Goal: Transaction & Acquisition: Subscribe to service/newsletter

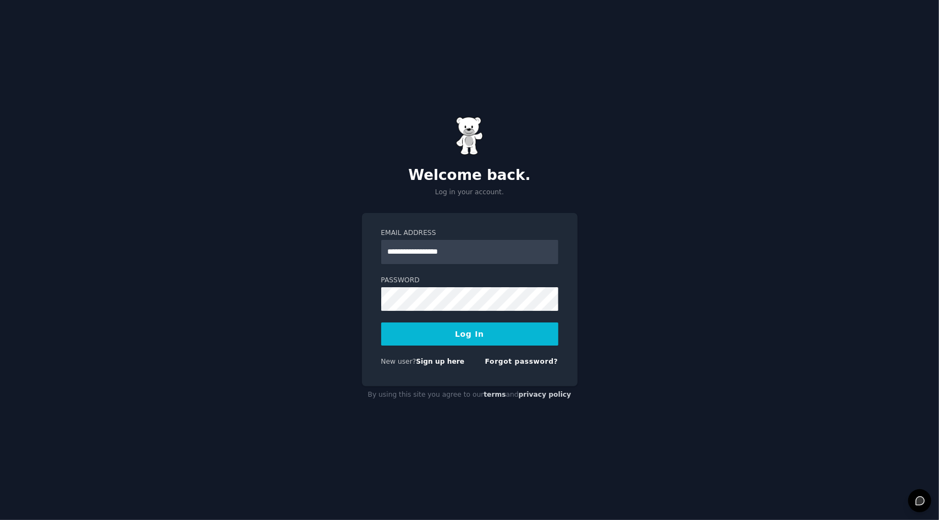
click at [469, 342] on button "Log In" at bounding box center [469, 333] width 177 height 23
click at [469, 342] on div "Logging In..." at bounding box center [469, 333] width 177 height 23
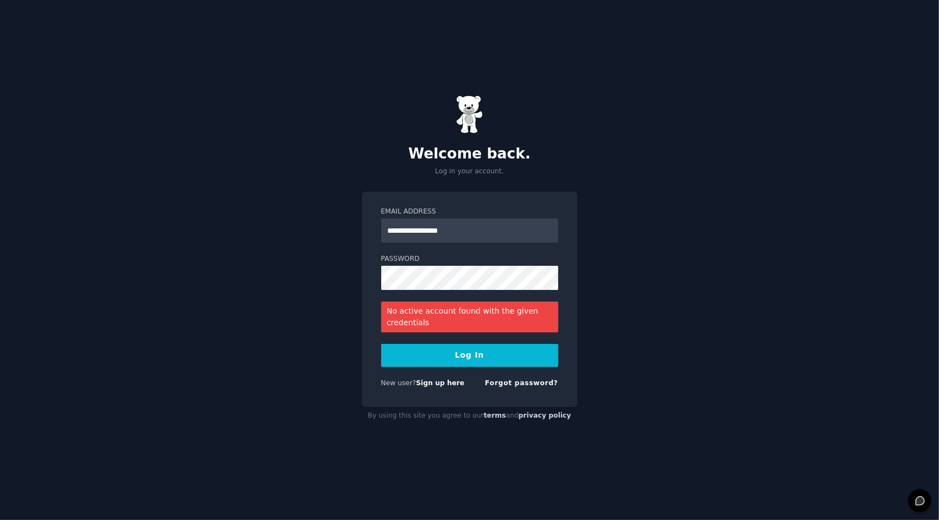
click at [501, 247] on form "**********" at bounding box center [469, 299] width 177 height 185
click at [432, 382] on link "Sign up here" at bounding box center [440, 383] width 48 height 8
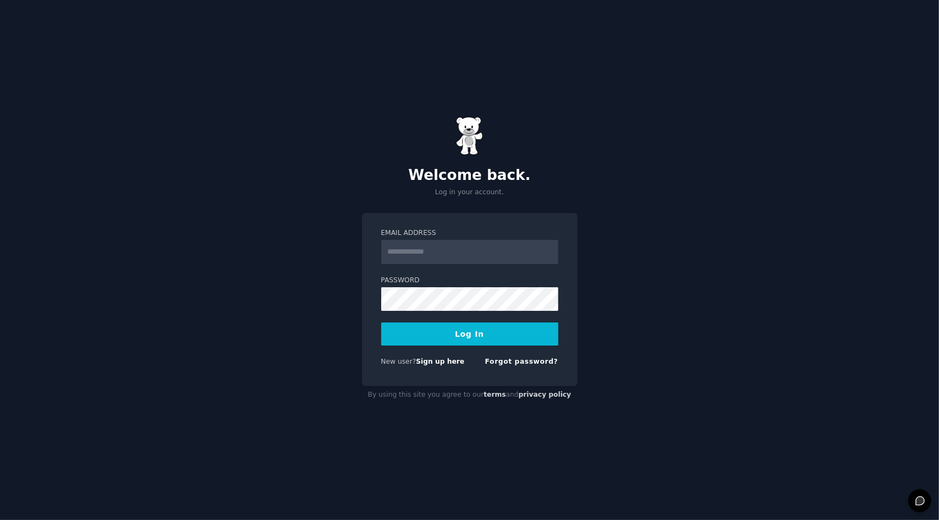
type input "**********"
click at [522, 363] on link "Forgot password?" at bounding box center [521, 362] width 73 height 8
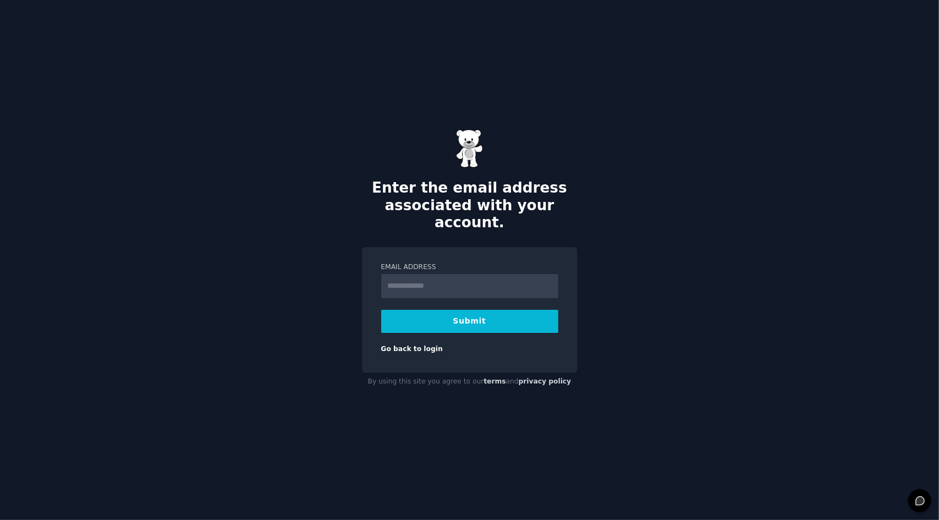
click at [487, 286] on input "Email Address" at bounding box center [469, 286] width 177 height 24
type input "**********"
click at [452, 310] on button "Submit" at bounding box center [469, 321] width 177 height 23
click at [452, 310] on div "Sending..." at bounding box center [469, 321] width 177 height 23
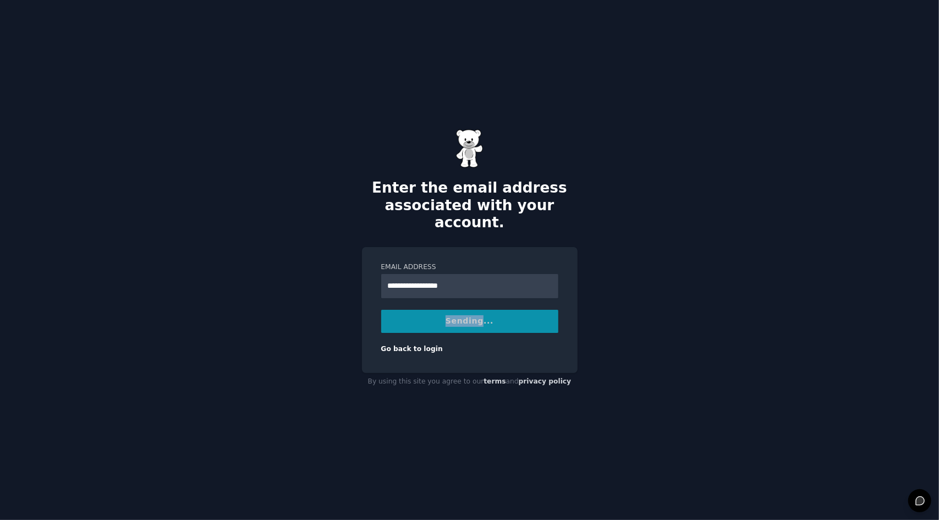
click at [452, 310] on div "Sending..." at bounding box center [469, 321] width 177 height 23
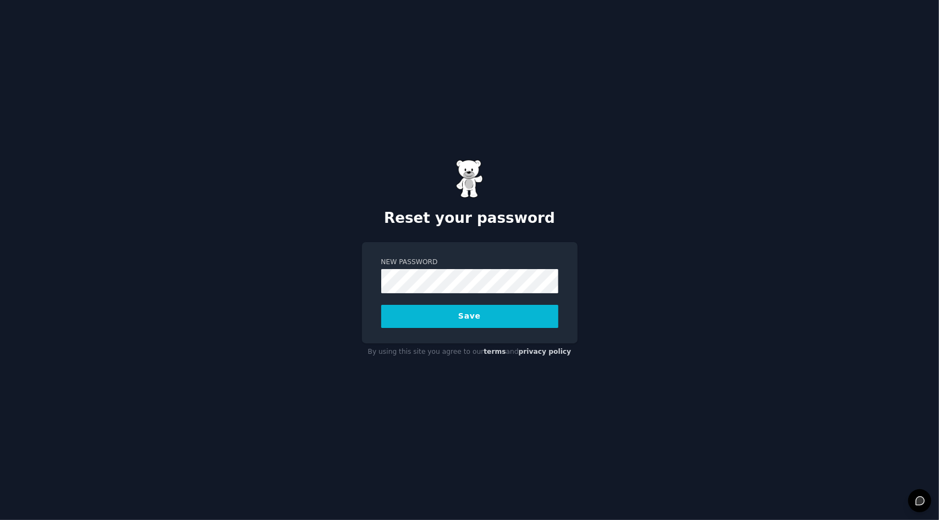
click at [399, 321] on button "Save" at bounding box center [469, 316] width 177 height 23
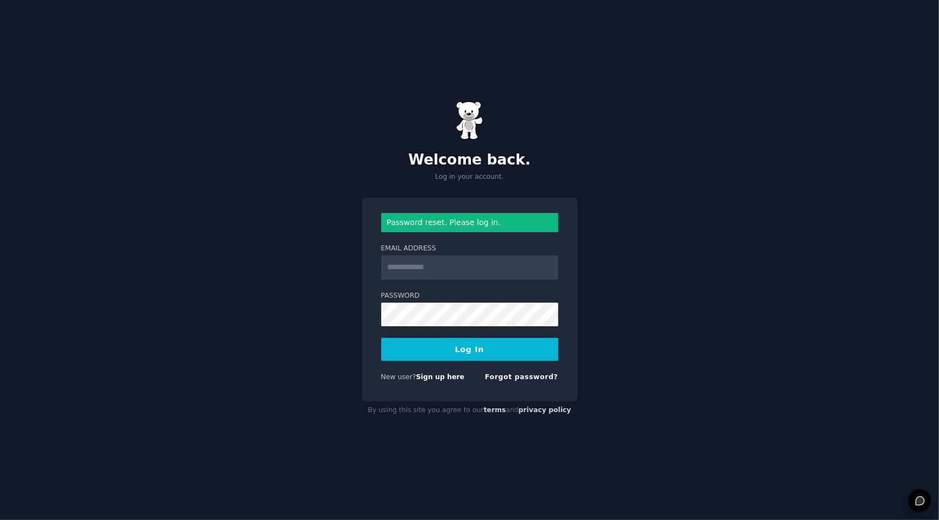
click at [435, 271] on input "Email Address" at bounding box center [469, 267] width 177 height 24
click at [436, 270] on input "Email Address" at bounding box center [469, 267] width 177 height 24
click at [404, 276] on input "Email Address" at bounding box center [469, 267] width 177 height 24
type input "**********"
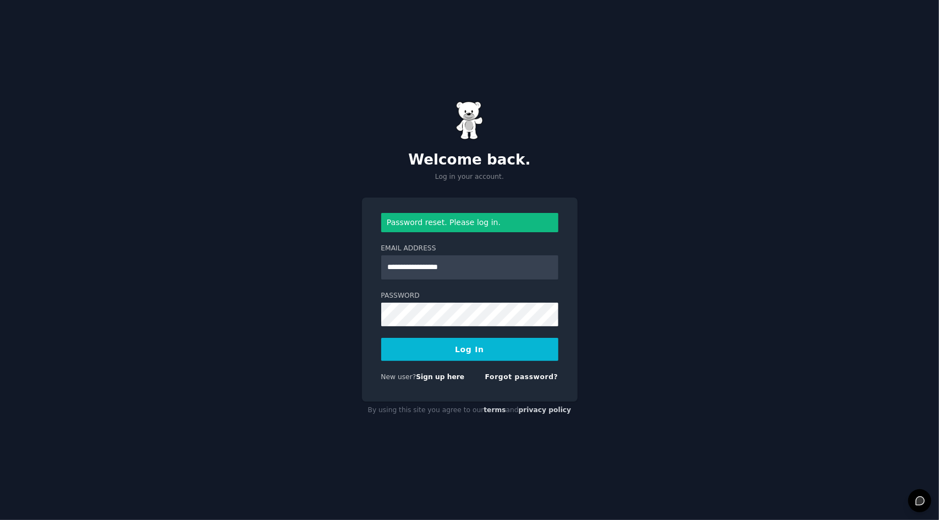
click at [474, 353] on button "Log In" at bounding box center [469, 349] width 177 height 23
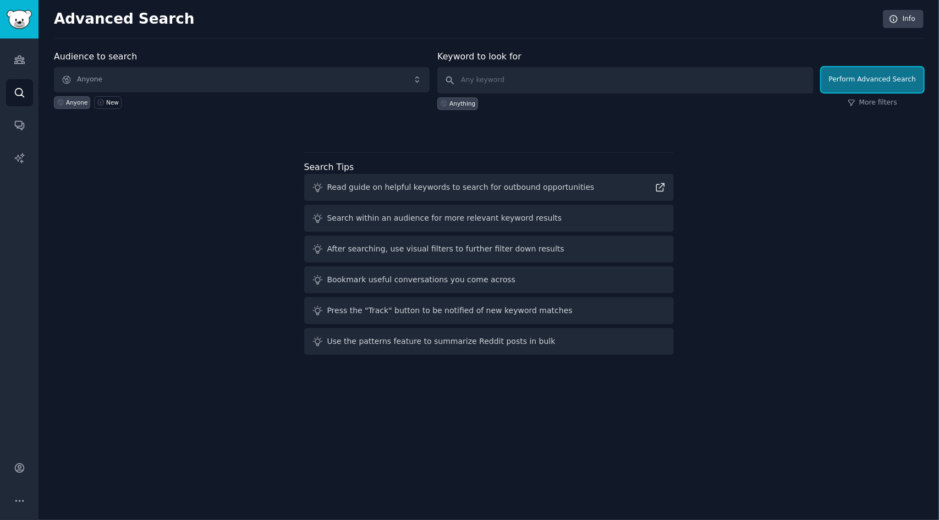
click at [884, 75] on button "Perform Advanced Search" at bounding box center [872, 79] width 102 height 25
click at [30, 18] on img "Sidebar" at bounding box center [19, 19] width 25 height 19
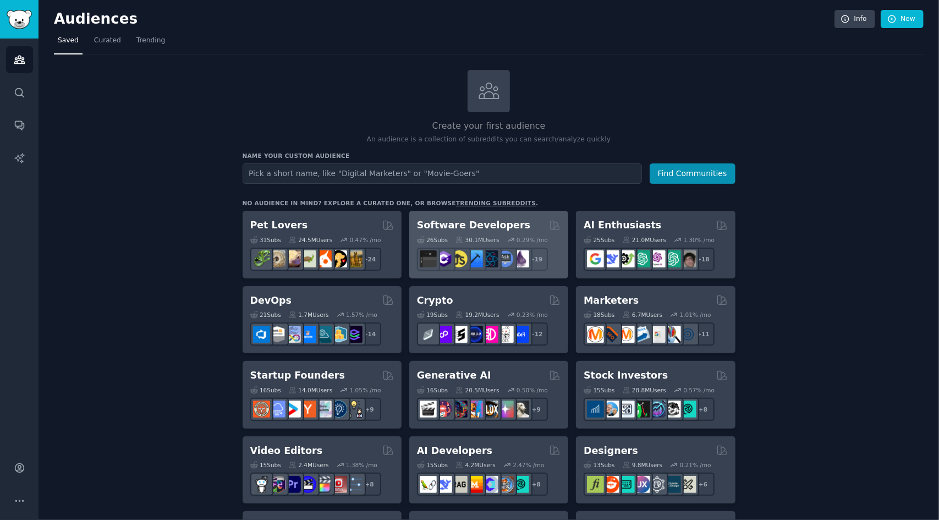
click at [535, 239] on div "0.29 % /mo" at bounding box center [532, 240] width 31 height 8
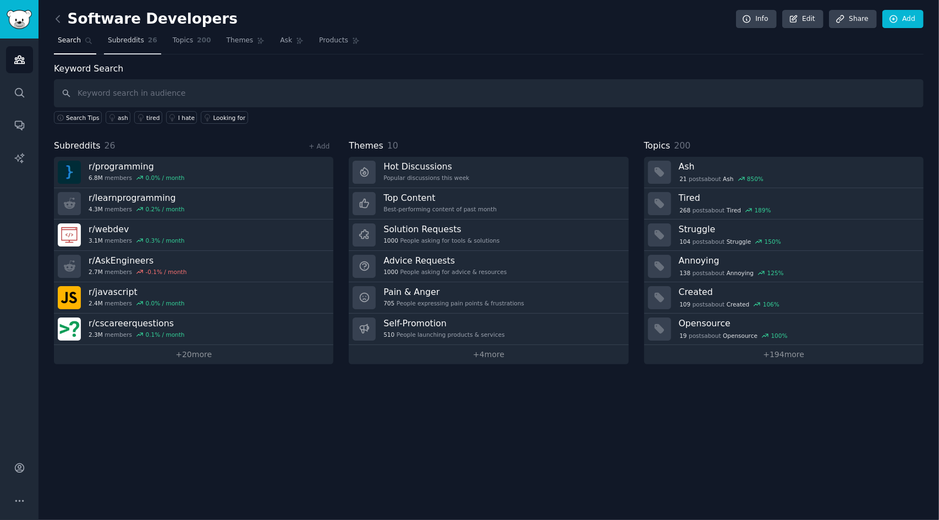
click at [138, 32] on link "Subreddits 26" at bounding box center [132, 43] width 57 height 23
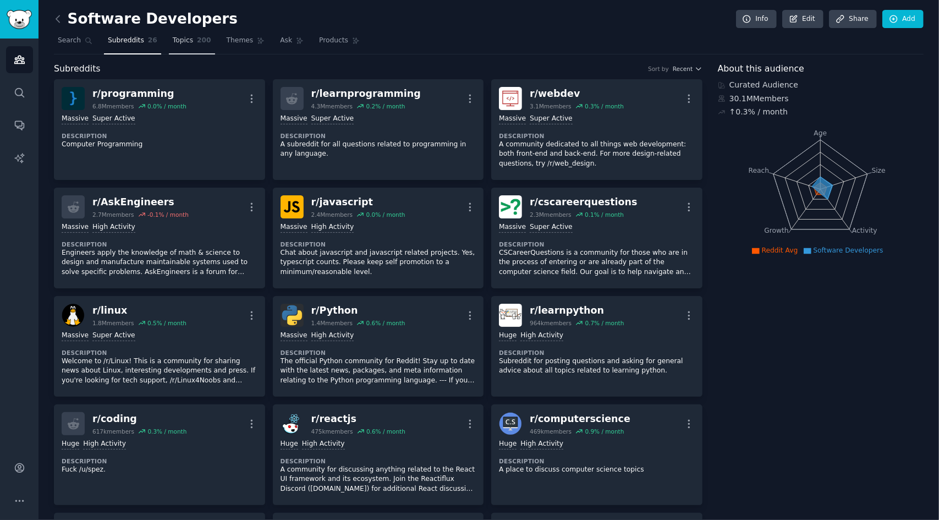
click at [180, 45] on span "Topics" at bounding box center [183, 41] width 20 height 10
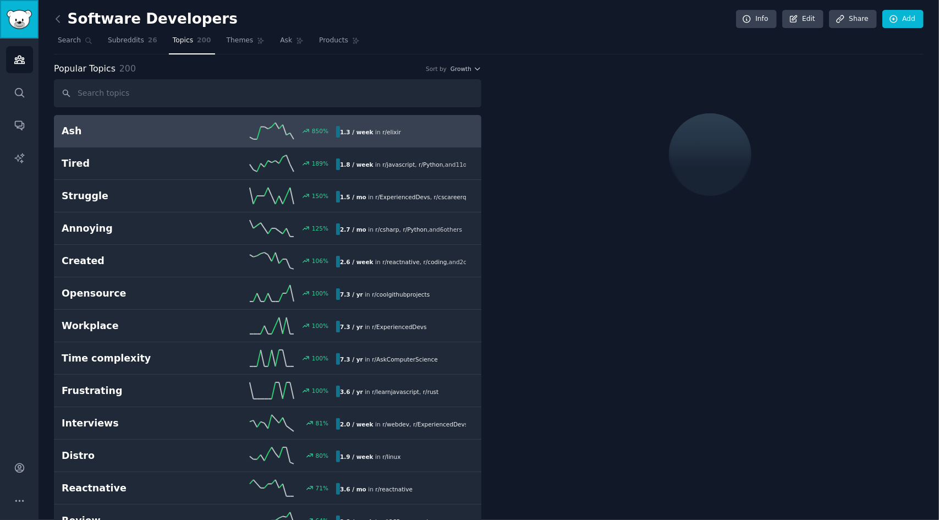
click at [23, 4] on link "Sidebar" at bounding box center [19, 19] width 39 height 39
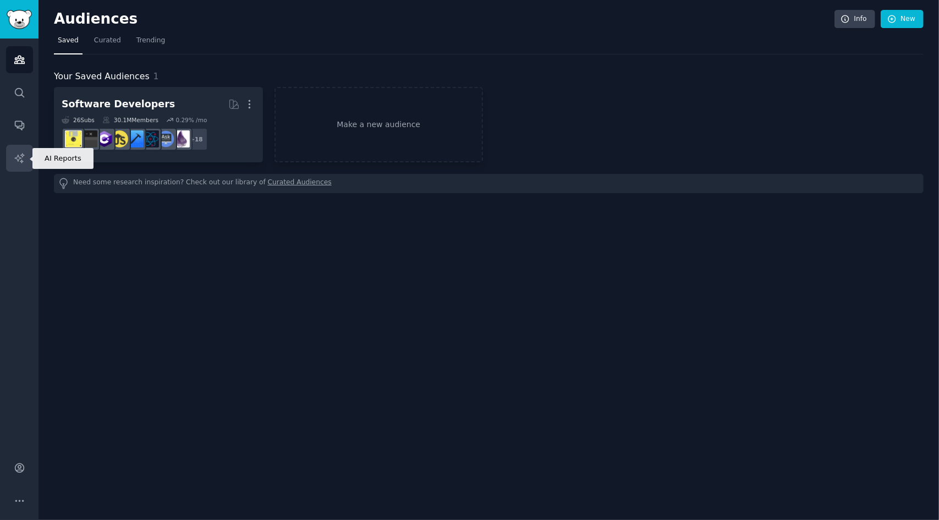
click at [15, 148] on link "AI Reports" at bounding box center [19, 158] width 27 height 27
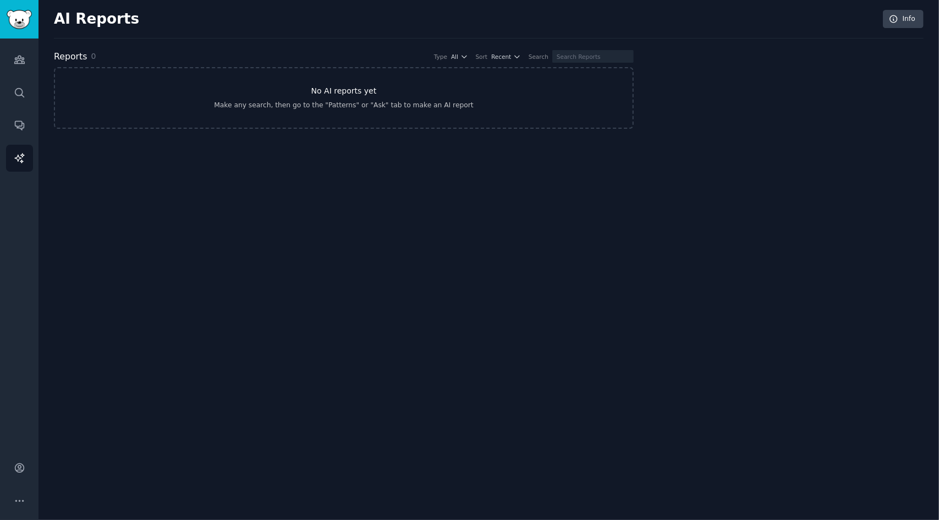
click at [295, 92] on link "No AI reports yet Make any search, then go to the "Patterns" or "Ask" tab to ma…" at bounding box center [344, 98] width 580 height 62
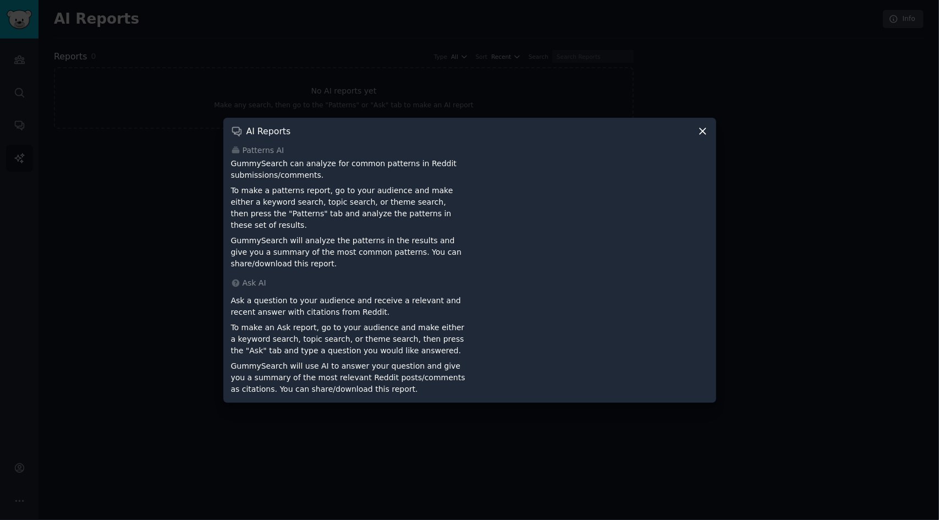
click at [706, 134] on icon at bounding box center [703, 131] width 12 height 12
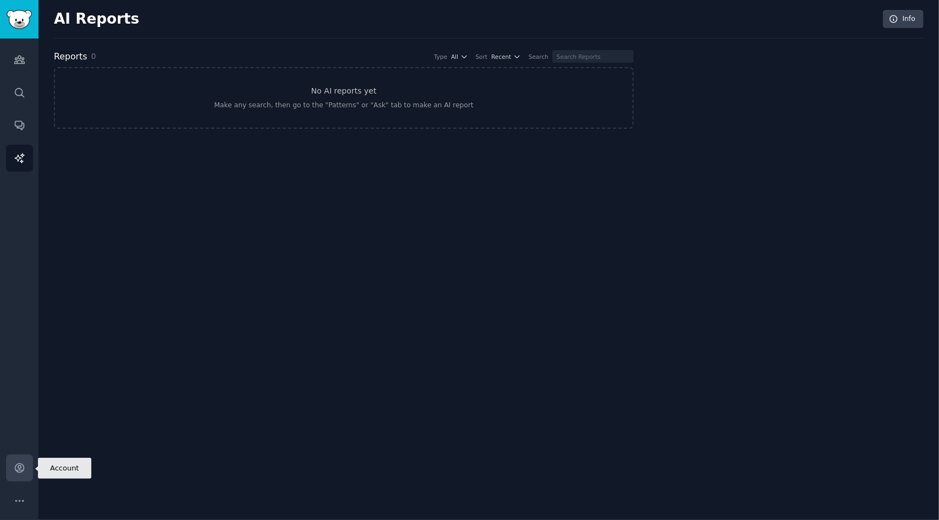
click at [22, 461] on link "Account" at bounding box center [19, 467] width 27 height 27
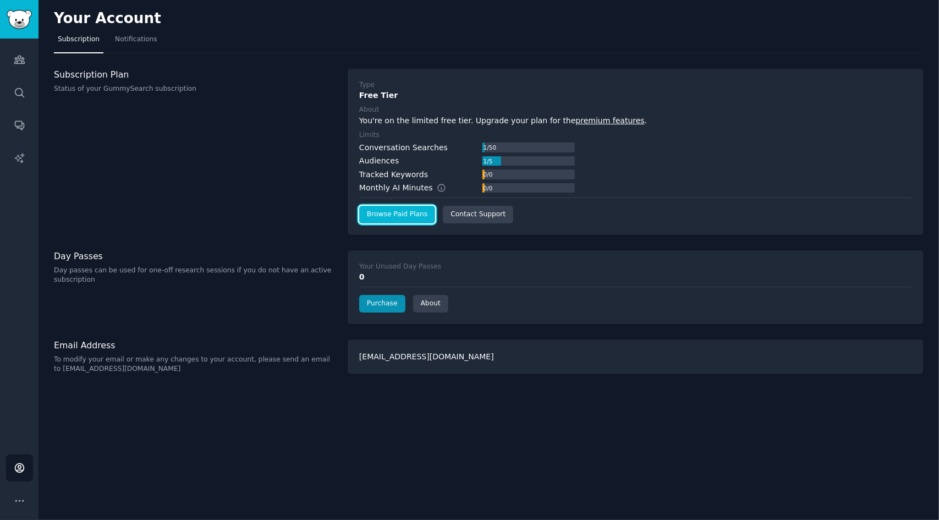
click at [400, 218] on link "Browse Paid Plans" at bounding box center [397, 215] width 76 height 18
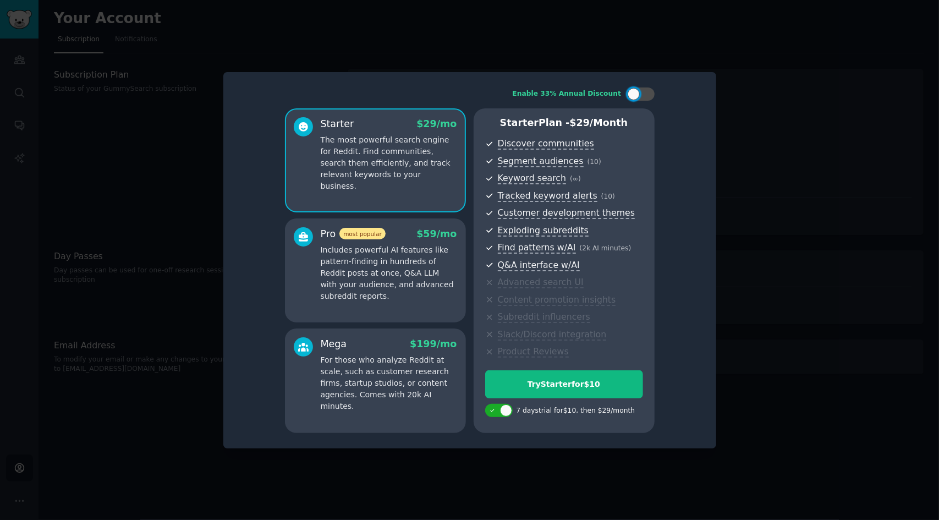
click at [389, 167] on p "The most powerful search engine for Reddit. Find communities, search them effic…" at bounding box center [389, 163] width 136 height 58
click at [415, 255] on p "Includes powerful AI features like pattern-finding in hundreds of Reddit posts …" at bounding box center [389, 273] width 136 height 58
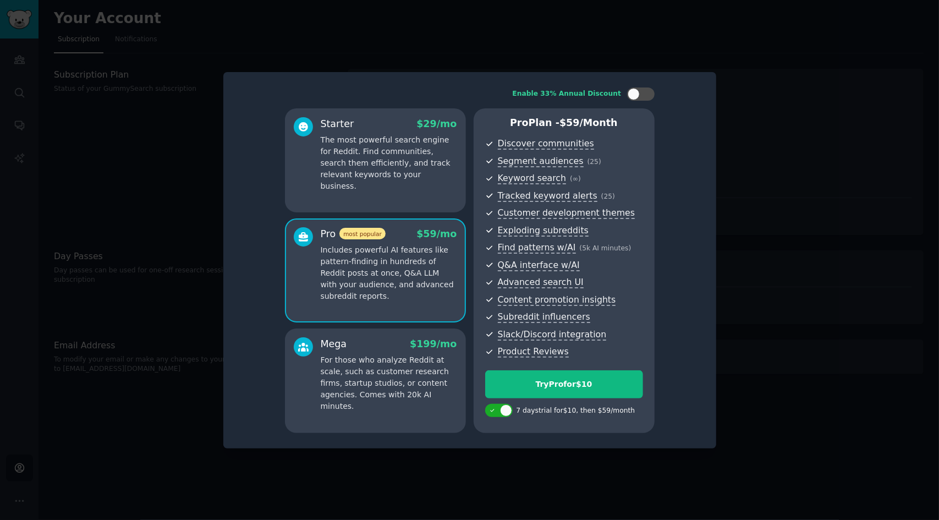
click at [402, 163] on p "The most powerful search engine for Reddit. Find communities, search them effic…" at bounding box center [389, 163] width 136 height 58
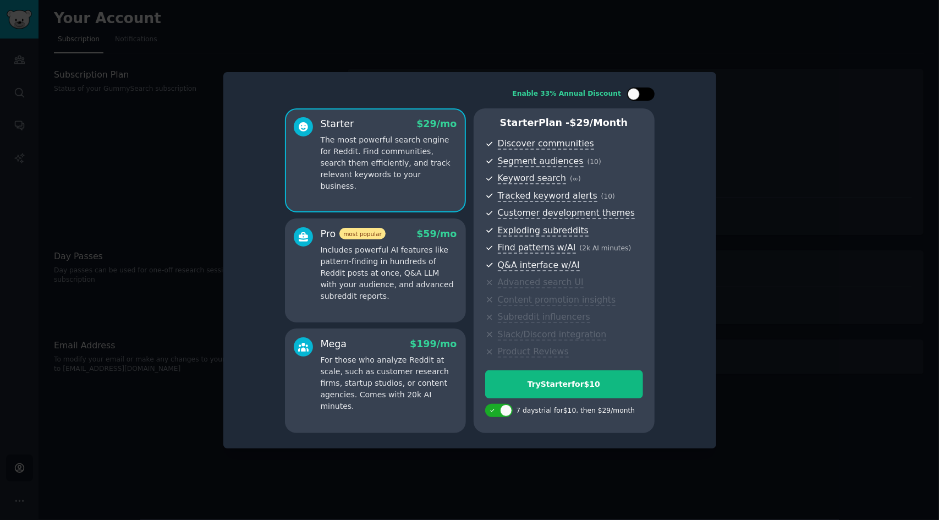
click at [641, 90] on div at bounding box center [641, 93] width 28 height 13
click at [615, 91] on div "Enable 33% Annual Discount" at bounding box center [567, 94] width 109 height 10
click at [625, 93] on div "Enable 33% Annual Discount" at bounding box center [584, 93] width 142 height 13
click at [640, 89] on div at bounding box center [641, 93] width 28 height 13
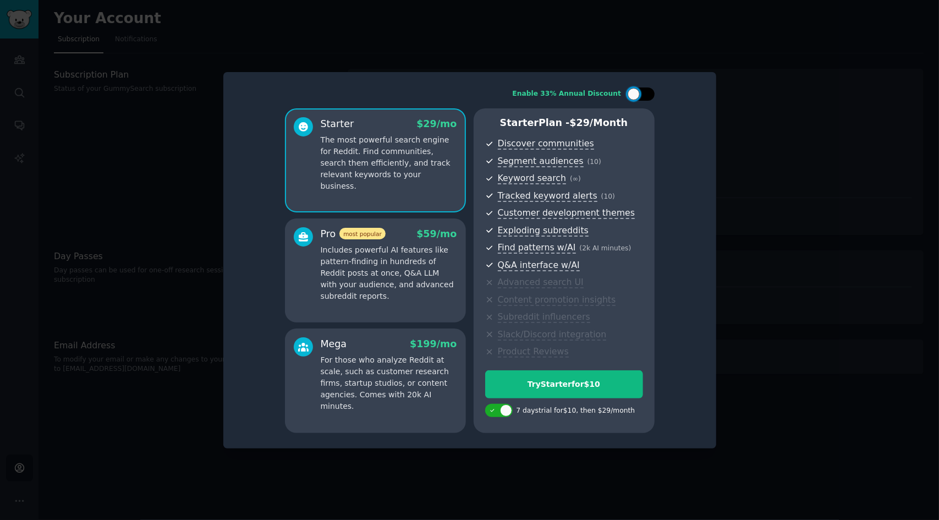
click at [651, 91] on div at bounding box center [641, 93] width 28 height 13
click at [651, 91] on div at bounding box center [648, 94] width 12 height 12
click at [651, 91] on div at bounding box center [641, 93] width 28 height 13
click at [641, 98] on div at bounding box center [641, 93] width 28 height 13
checkbox input "false"
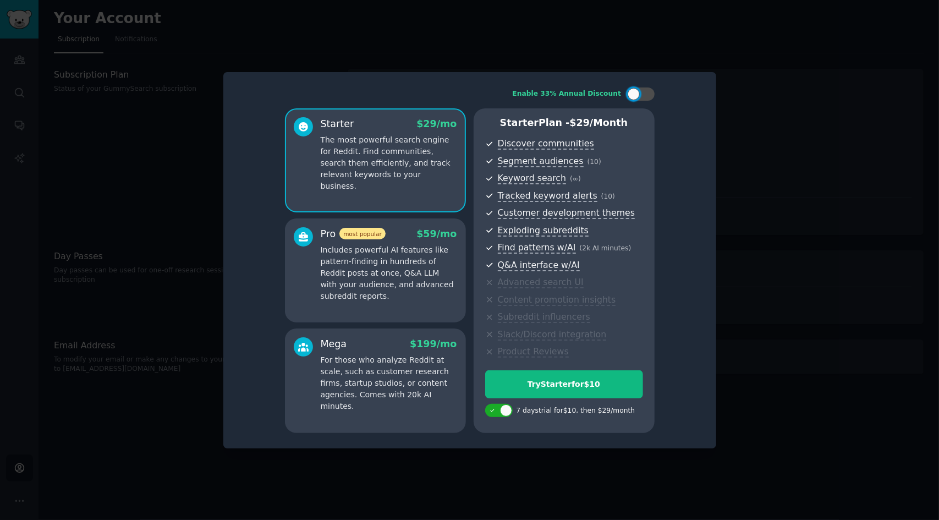
click at [766, 103] on div at bounding box center [469, 260] width 939 height 520
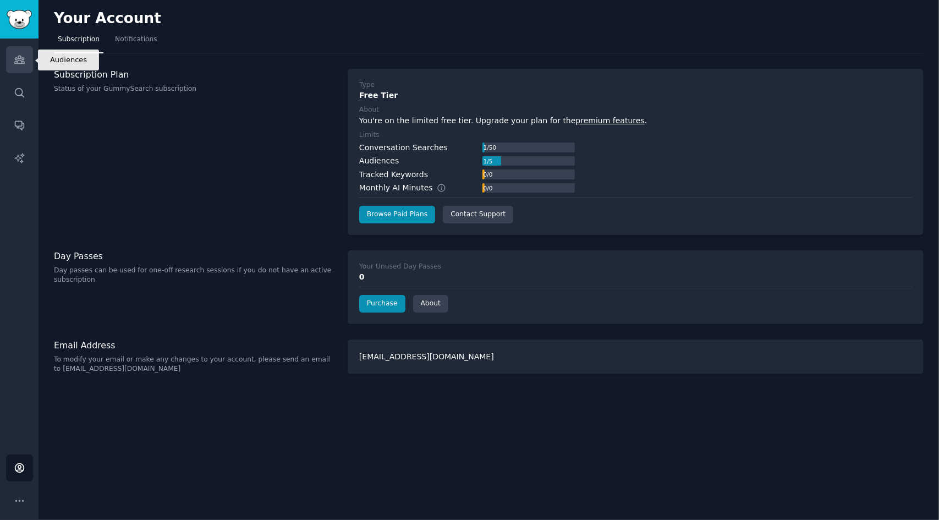
click at [25, 67] on link "Audiences" at bounding box center [19, 59] width 27 height 27
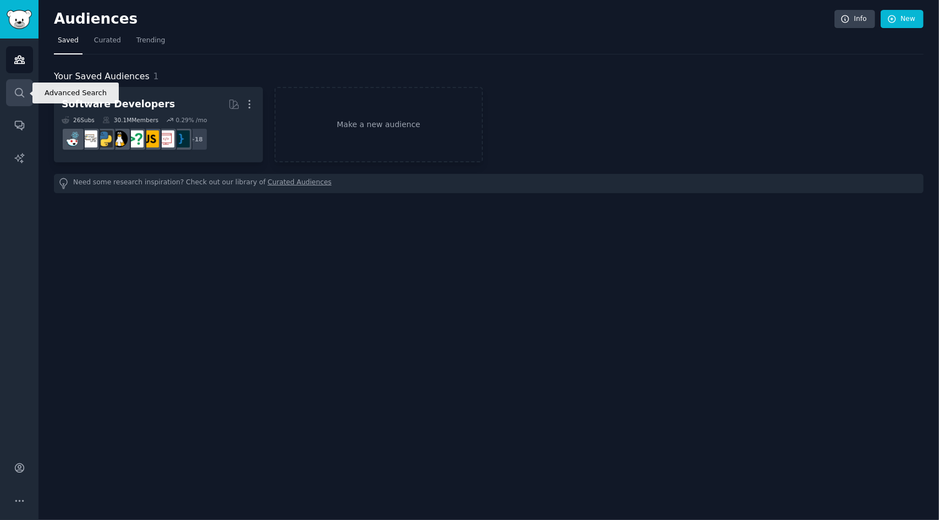
click at [10, 103] on link "Search" at bounding box center [19, 92] width 27 height 27
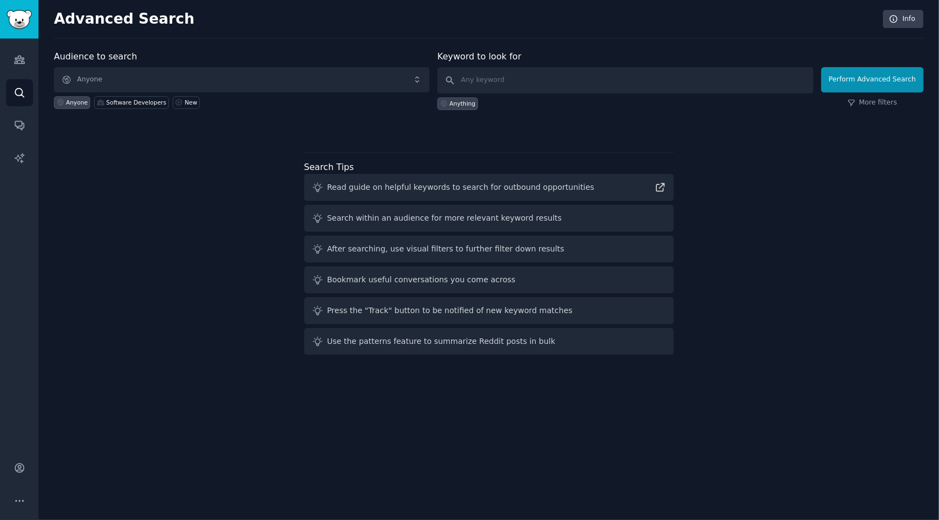
click at [32, 111] on div "Audiences Search Conversations AI Reports" at bounding box center [19, 241] width 39 height 404
click at [19, 126] on icon "Sidebar" at bounding box center [19, 126] width 9 height 9
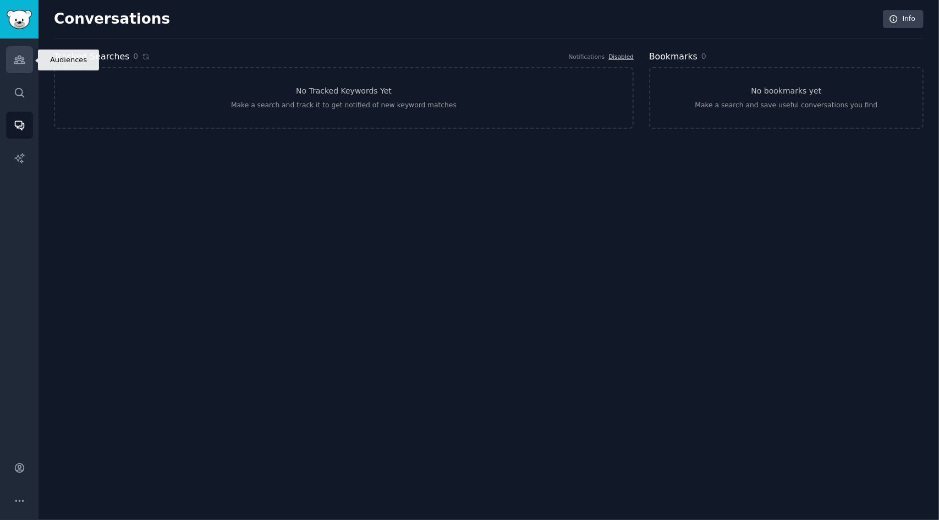
click at [22, 65] on link "Audiences" at bounding box center [19, 59] width 27 height 27
